Goal: Browse casually: Explore the website without a specific task or goal

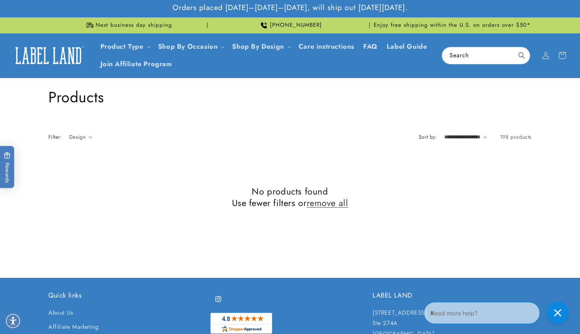
scroll to position [227, 0]
